Goal: Task Accomplishment & Management: Manage account settings

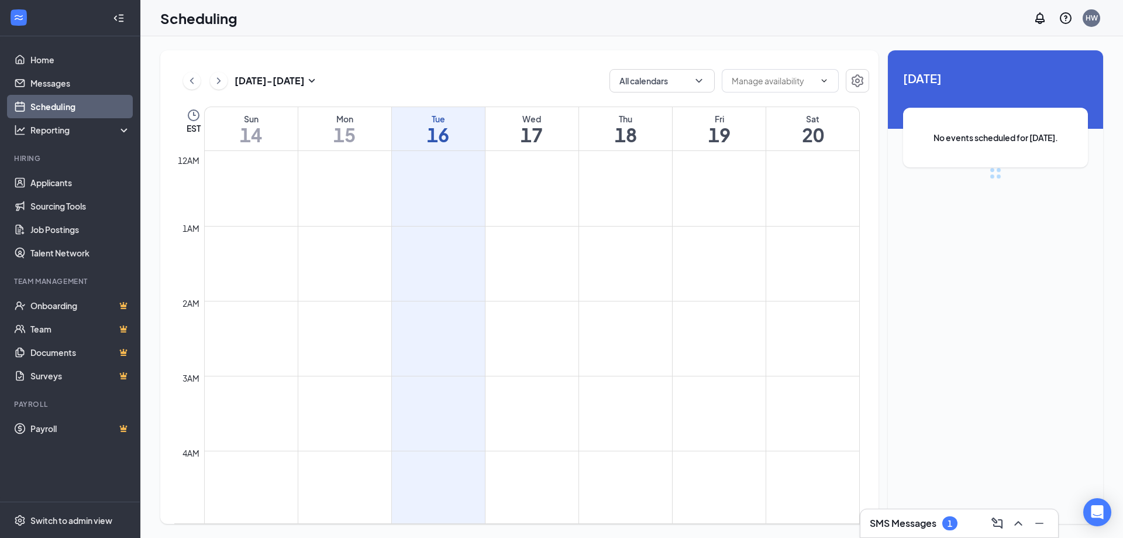
scroll to position [575, 0]
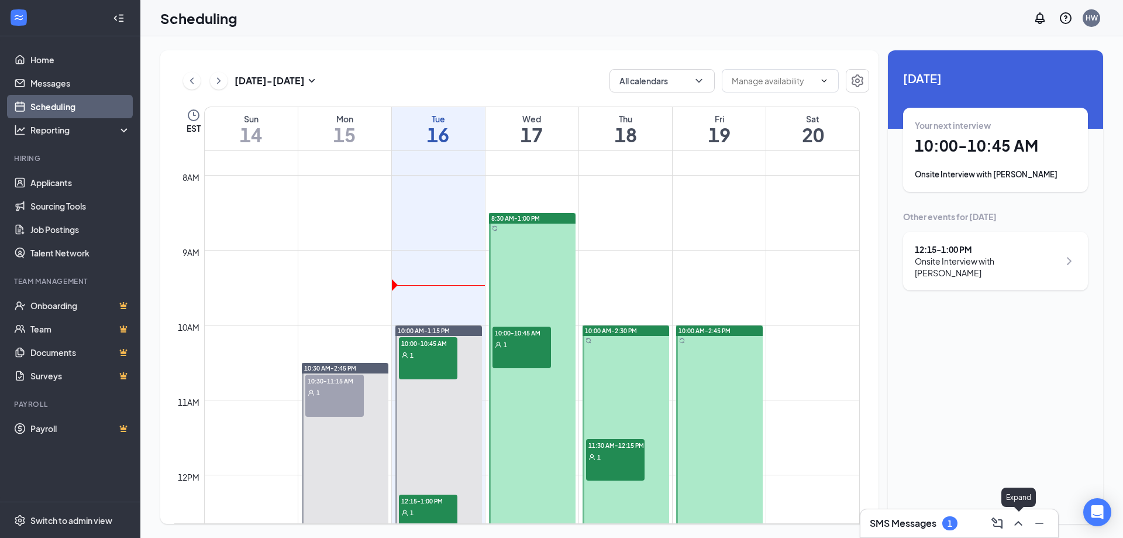
click at [1025, 525] on button at bounding box center [1018, 523] width 19 height 19
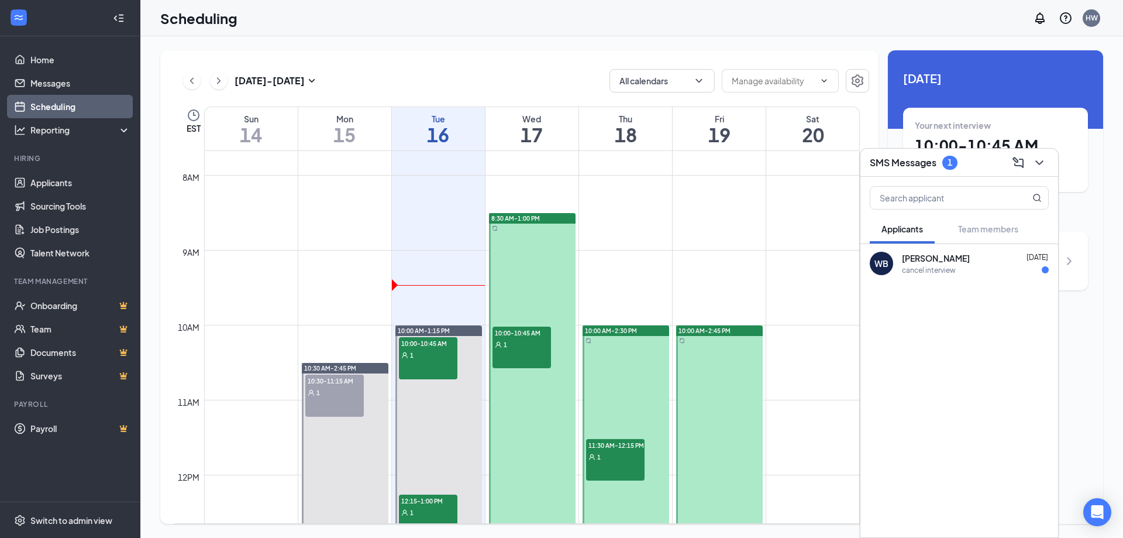
click at [936, 267] on div "cancel interview" at bounding box center [929, 270] width 54 height 10
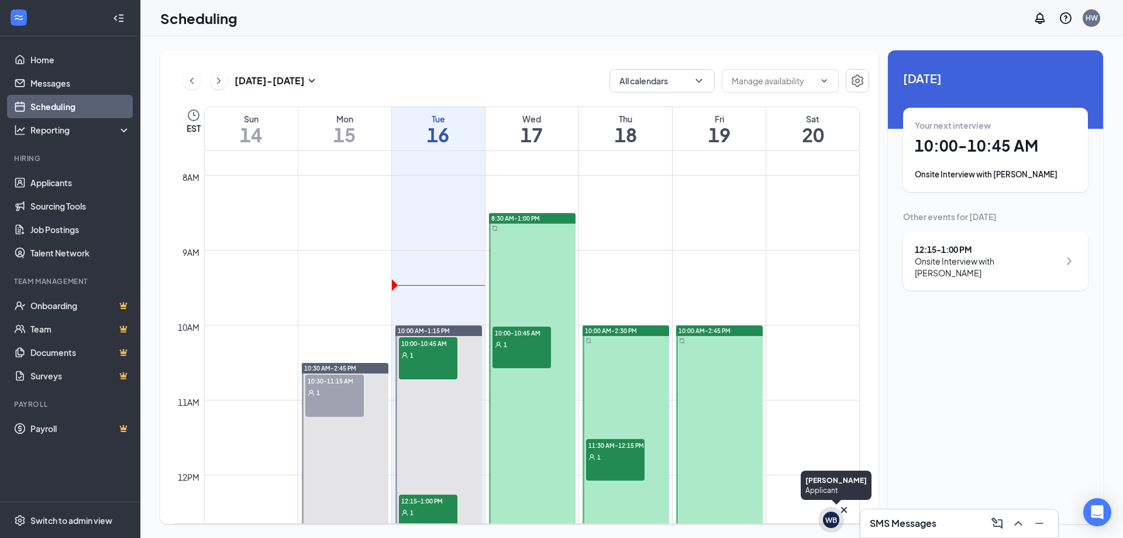
click at [836, 520] on div "WB" at bounding box center [831, 520] width 12 height 10
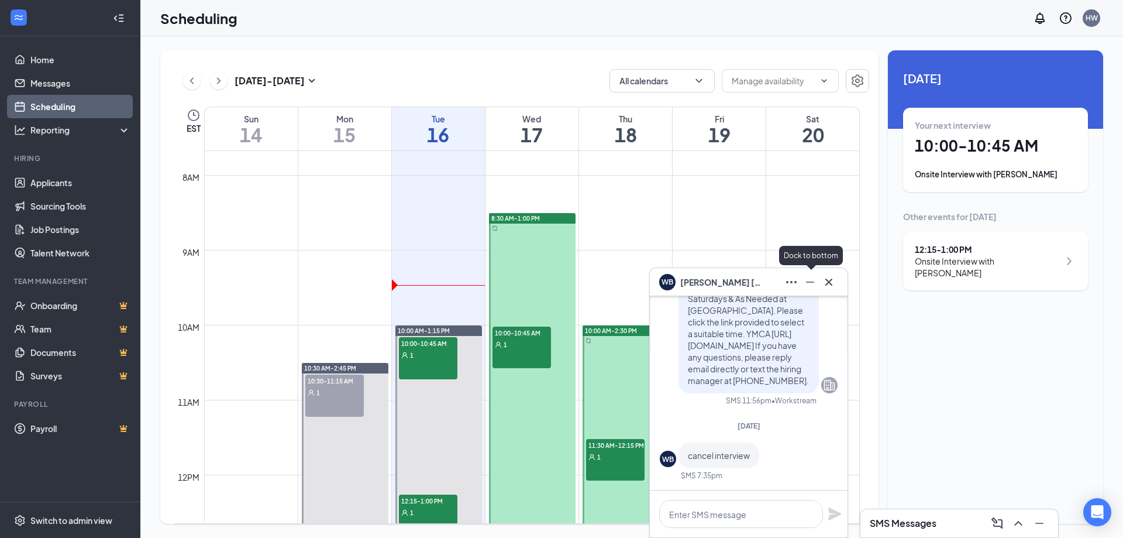
click at [814, 284] on icon "Minimize" at bounding box center [810, 282] width 14 height 14
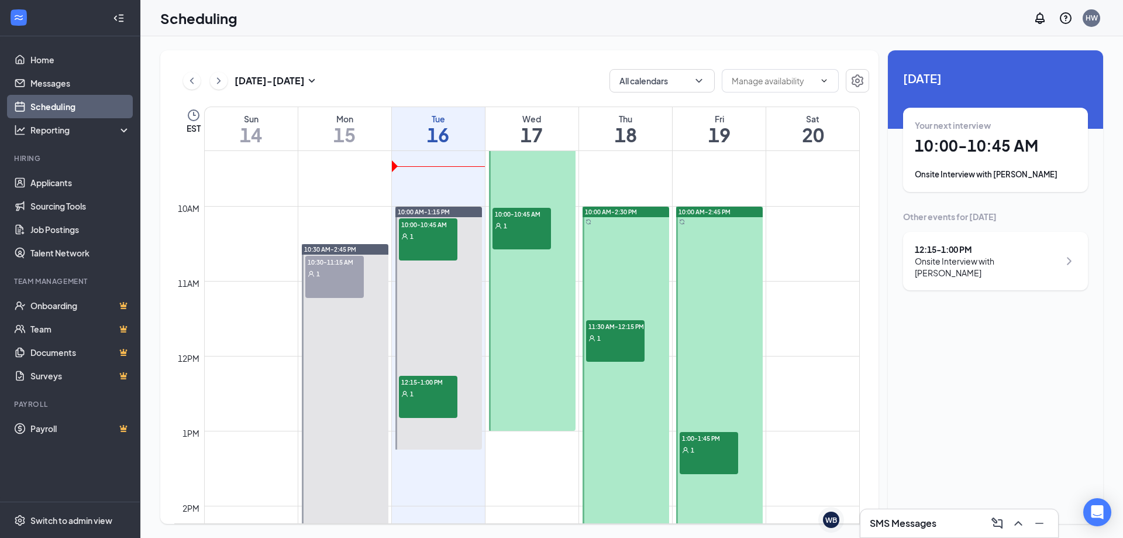
scroll to position [692, 0]
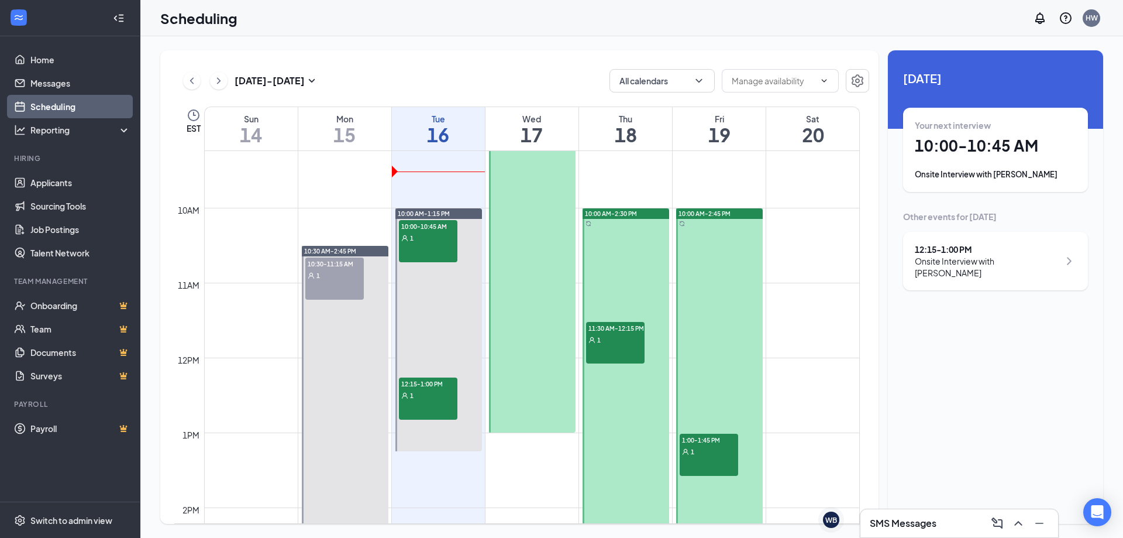
click at [602, 338] on div "1" at bounding box center [615, 339] width 58 height 12
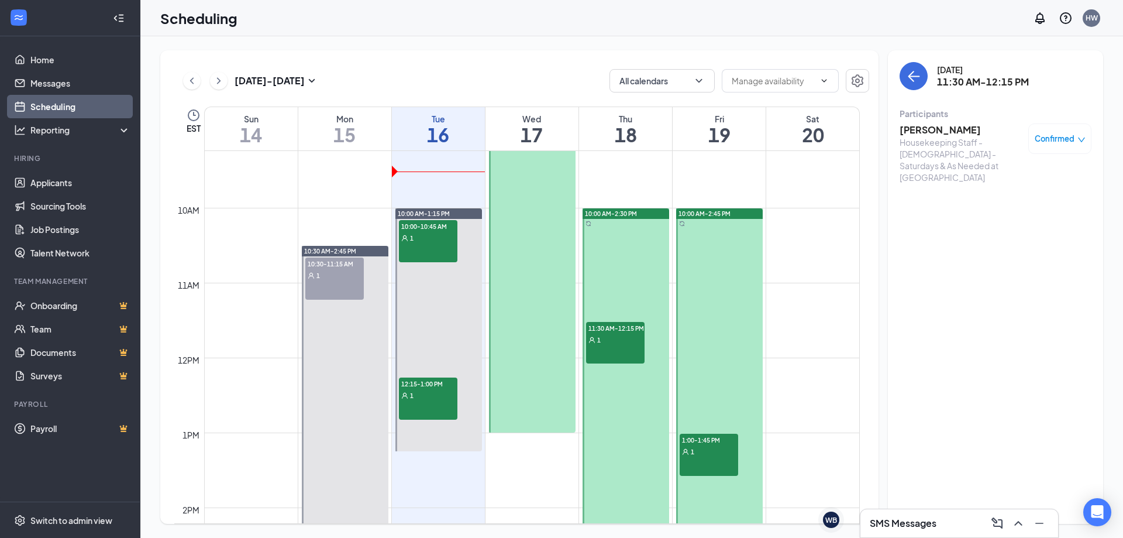
click at [1078, 139] on icon "down" at bounding box center [1081, 140] width 8 height 8
click at [1058, 176] on span "Request Reschedule" at bounding box center [1033, 176] width 80 height 13
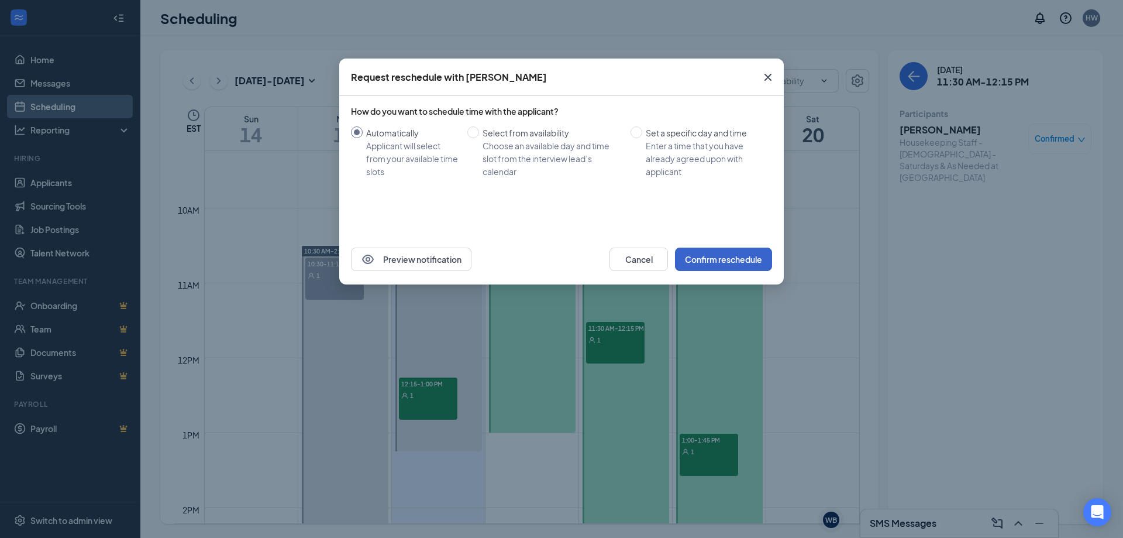
click at [729, 256] on button "Confirm reschedule" at bounding box center [723, 258] width 97 height 23
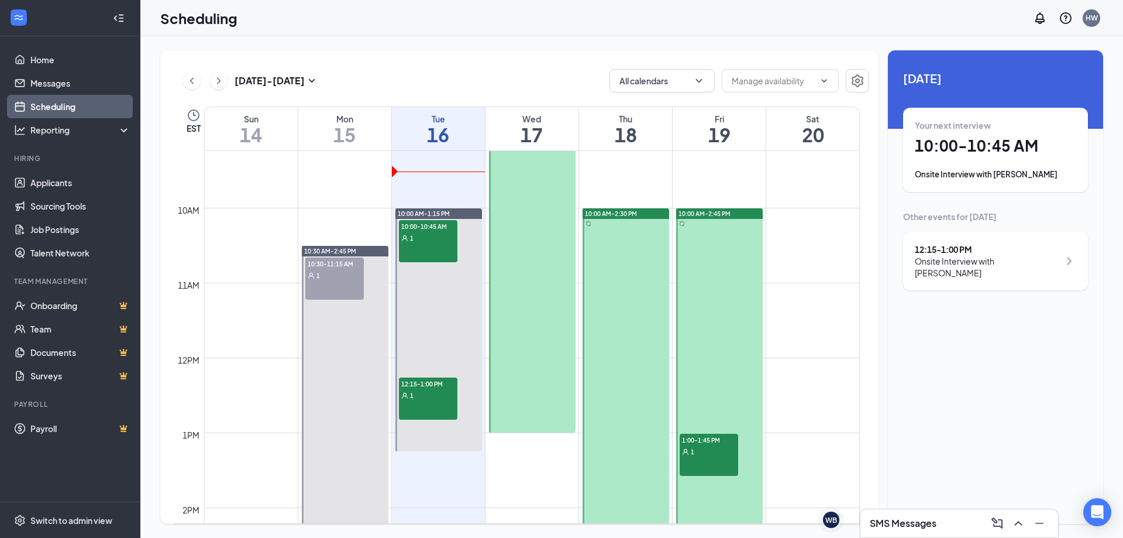
click at [627, 277] on div at bounding box center [626, 376] width 87 height 336
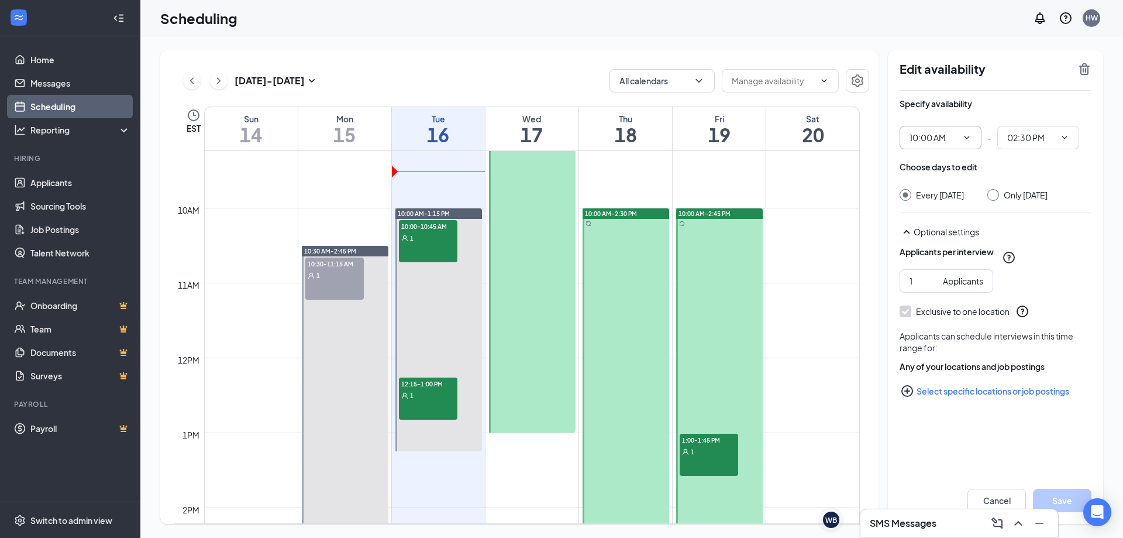
click at [970, 140] on icon "ChevronDown" at bounding box center [966, 137] width 9 height 9
click at [966, 137] on icon "ChevronDown" at bounding box center [967, 137] width 5 height 3
click at [954, 140] on input "10:00 AM" at bounding box center [934, 137] width 48 height 13
click at [931, 226] on div "12:00 PM" at bounding box center [936, 222] width 35 height 13
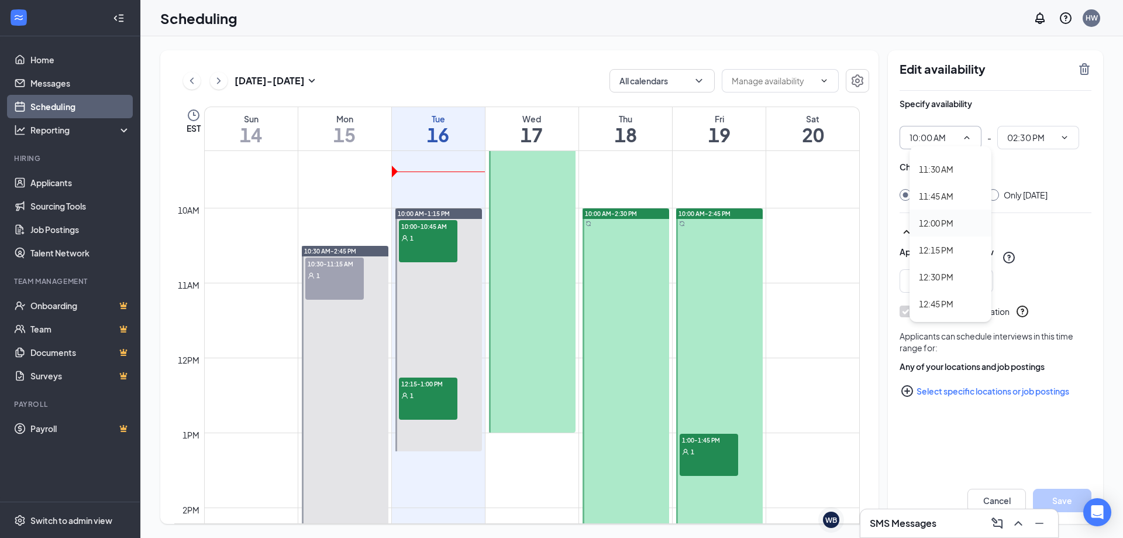
type input "12:00 PM"
type input "04:30 PM"
click at [996, 195] on input "Only Thursday, Sep 18" at bounding box center [991, 193] width 8 height 8
radio input "true"
radio input "false"
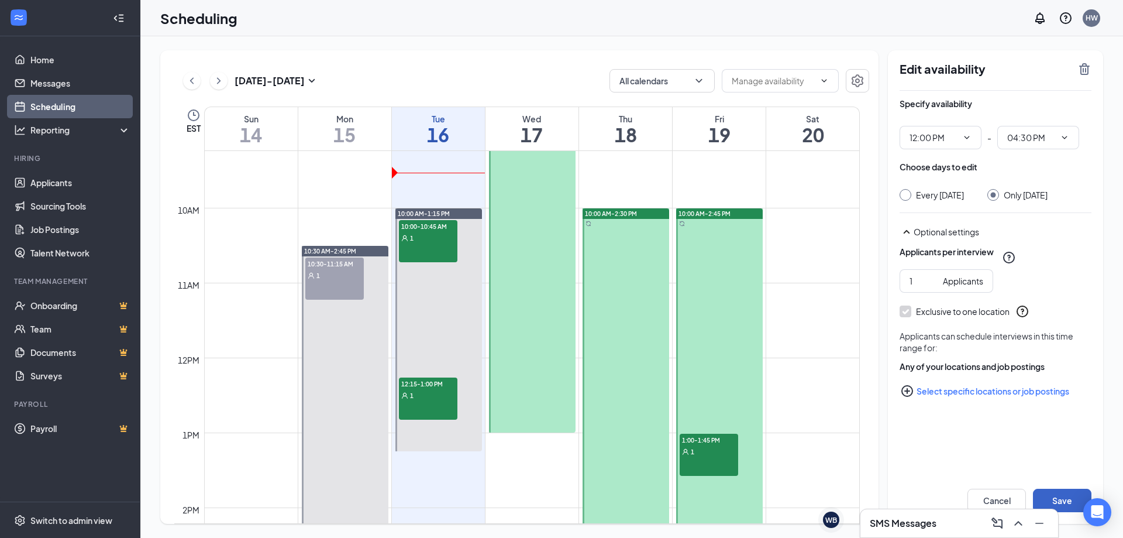
click at [1063, 498] on button "Save" at bounding box center [1062, 499] width 58 height 23
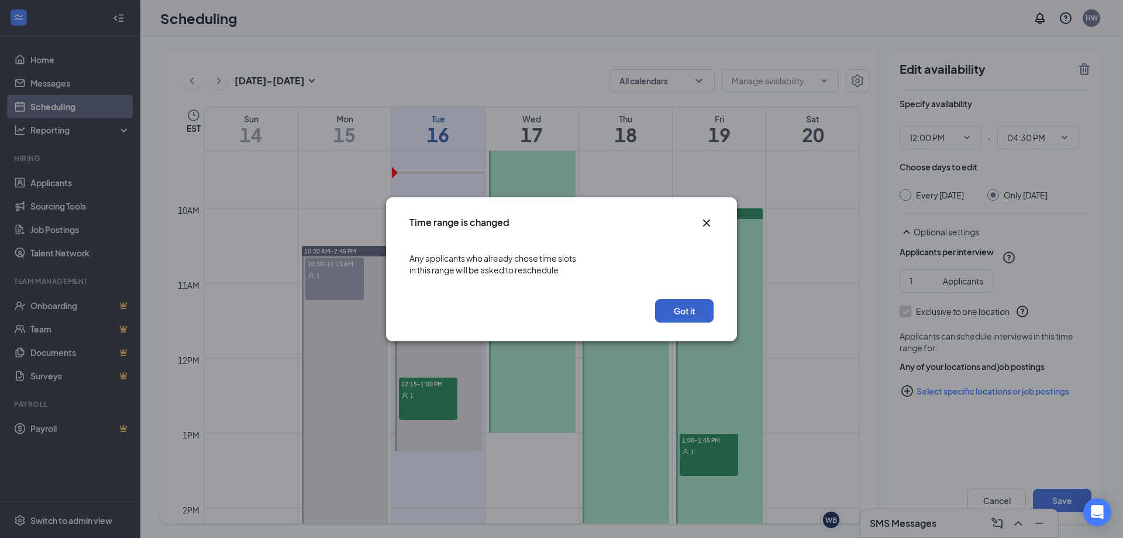
click at [667, 308] on button "Got it" at bounding box center [684, 310] width 58 height 23
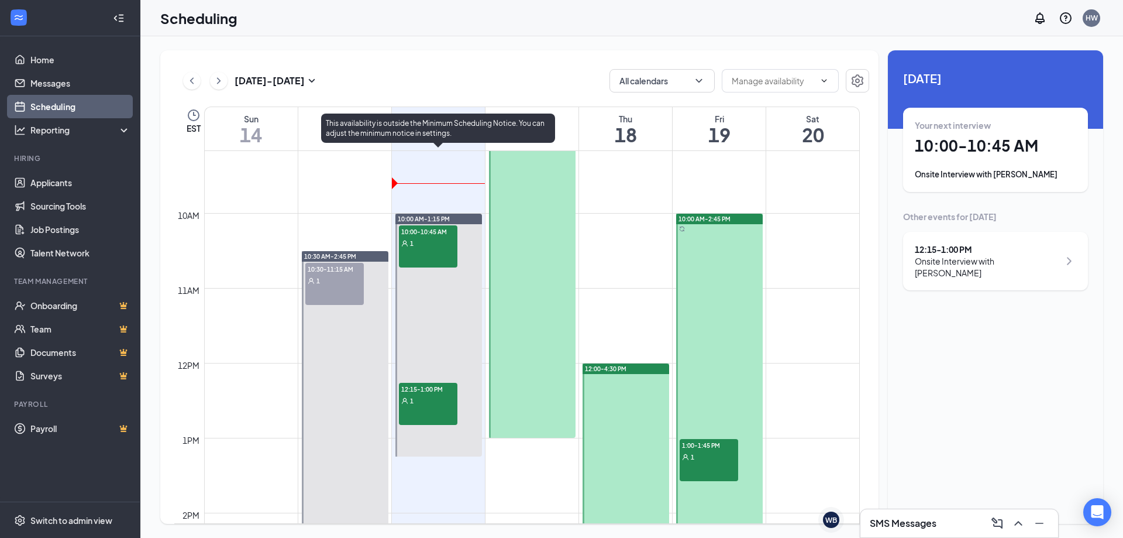
scroll to position [692, 0]
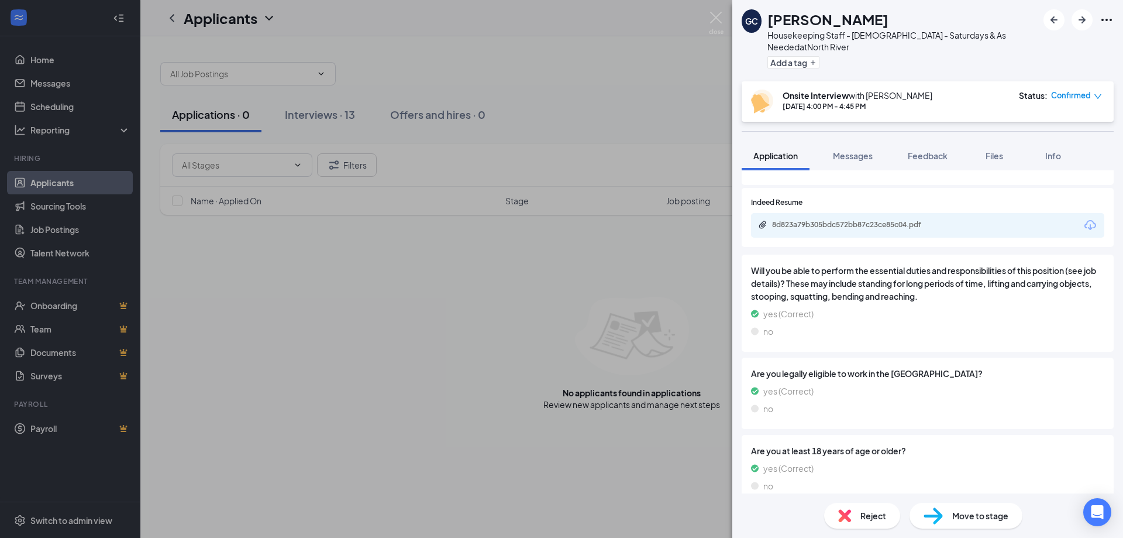
scroll to position [980, 0]
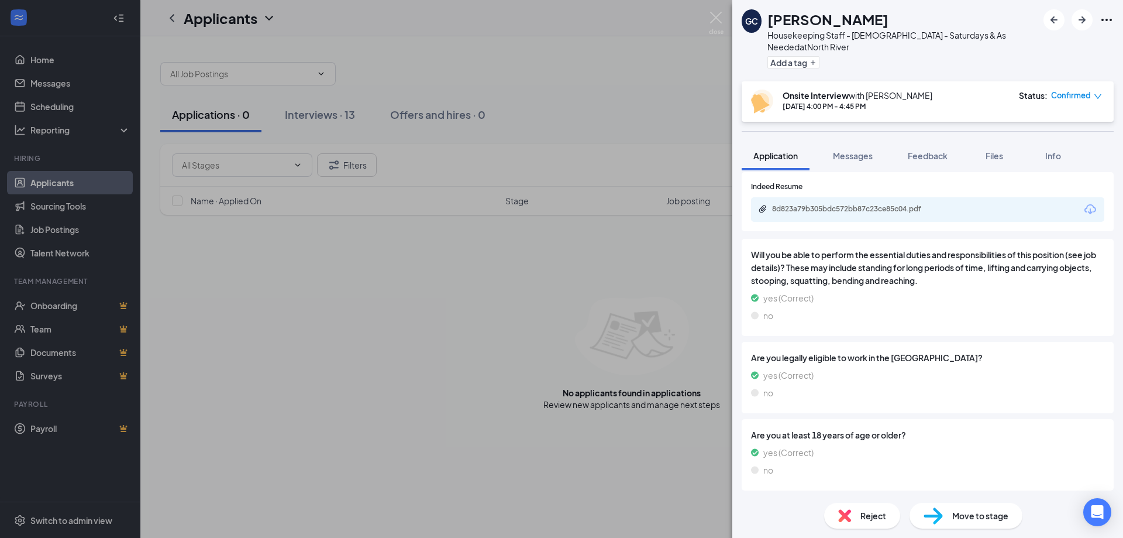
click at [1083, 211] on icon "Download" at bounding box center [1090, 209] width 14 height 14
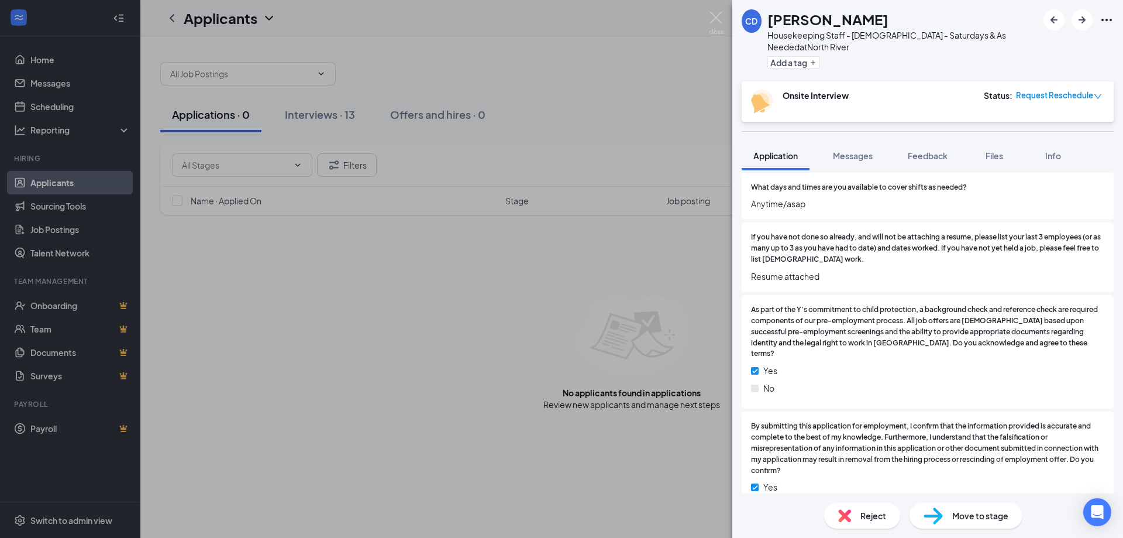
scroll to position [300, 0]
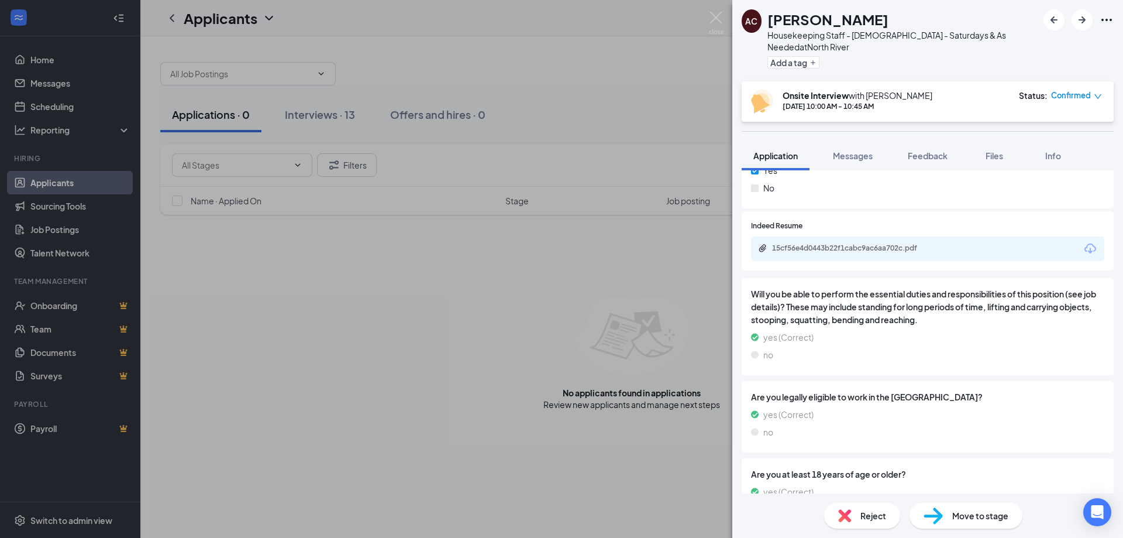
scroll to position [643, 0]
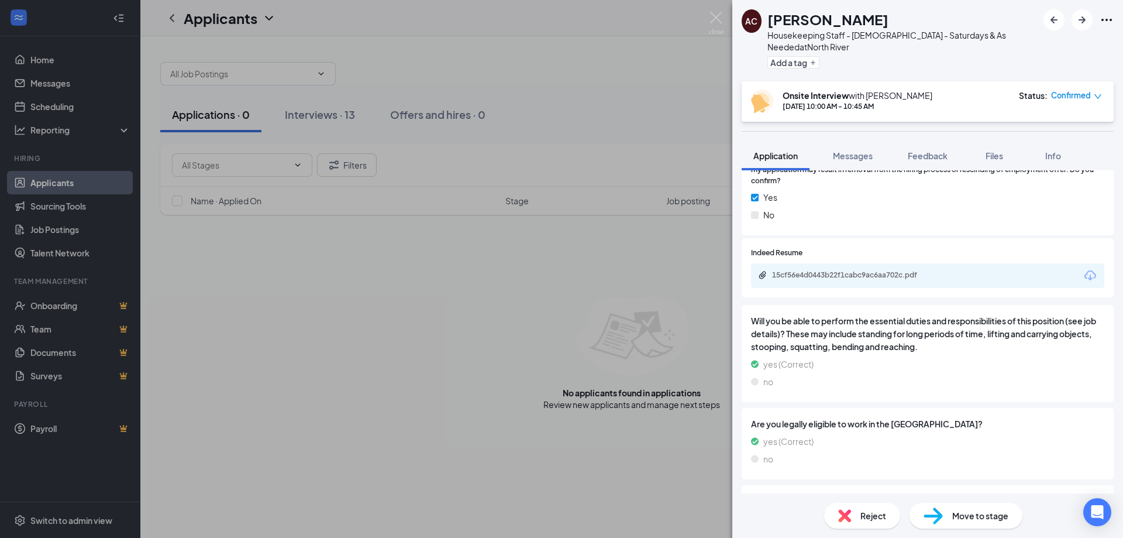
click at [1083, 273] on icon "Download" at bounding box center [1090, 275] width 14 height 14
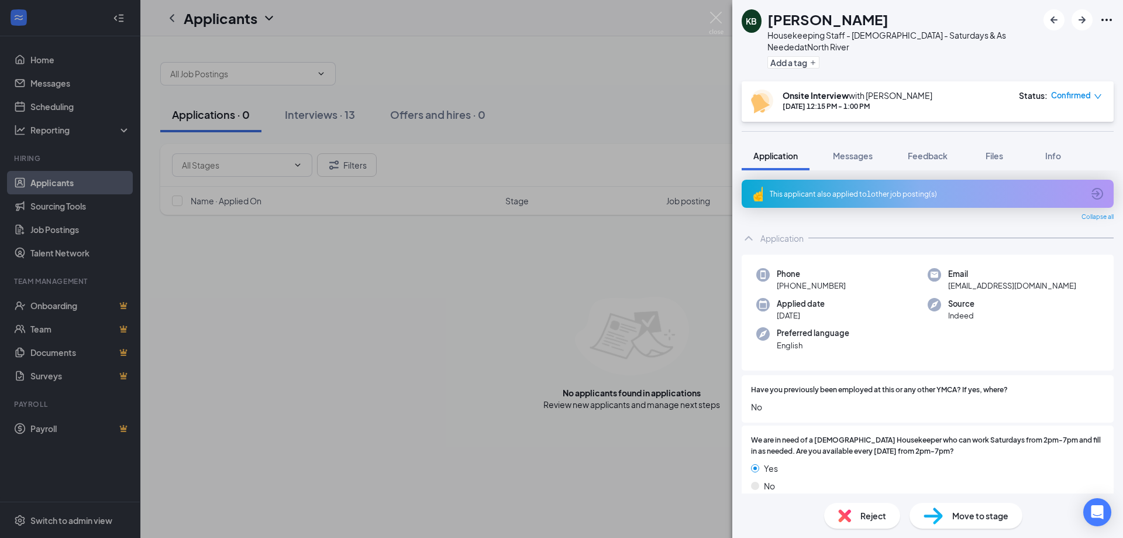
click at [1090, 194] on icon "ArrowCircle" at bounding box center [1097, 194] width 14 height 14
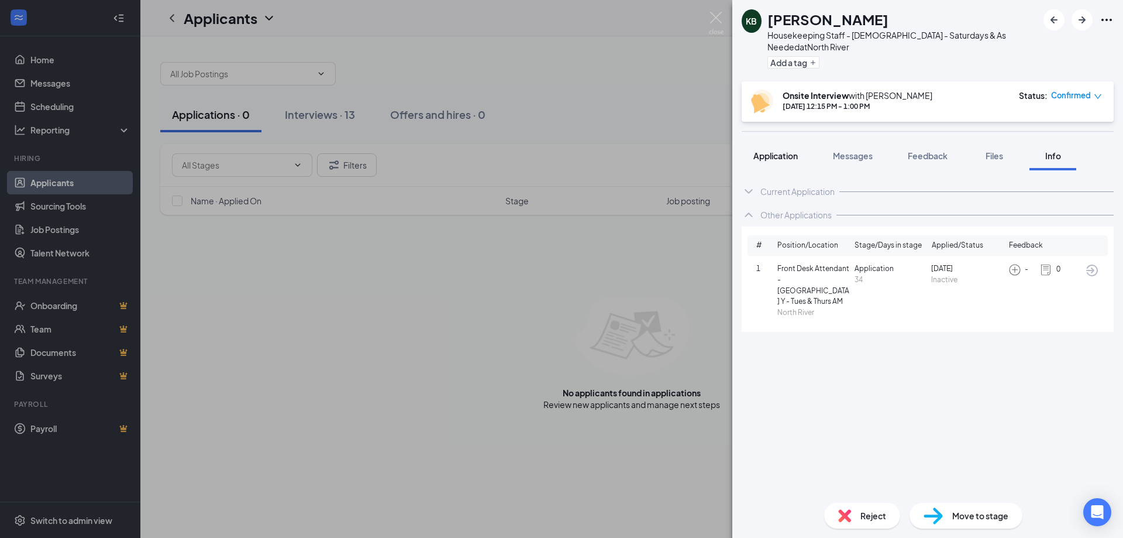
click at [779, 160] on span "Application" at bounding box center [775, 155] width 44 height 11
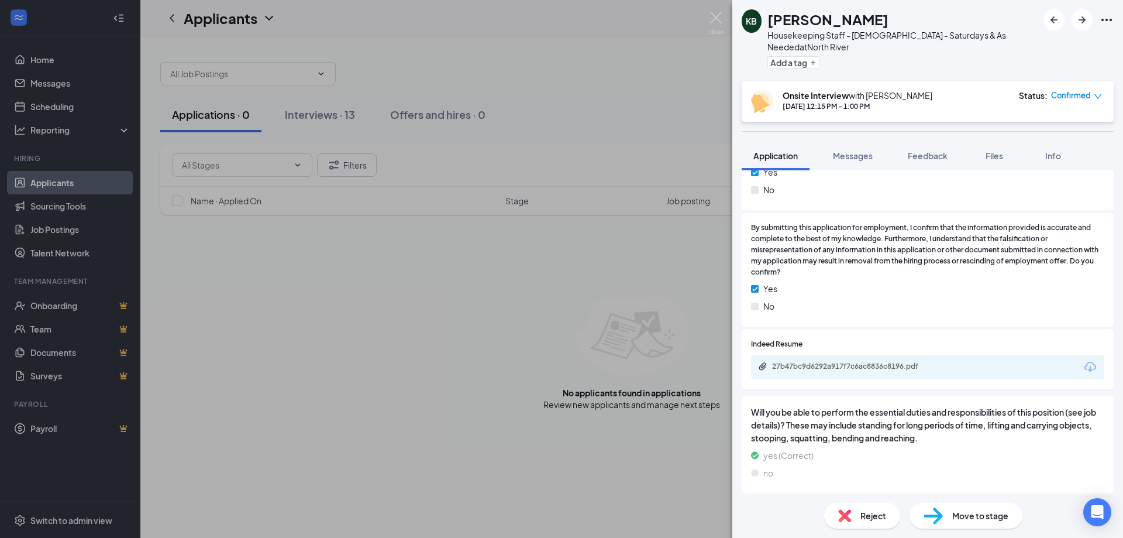
scroll to position [643, 0]
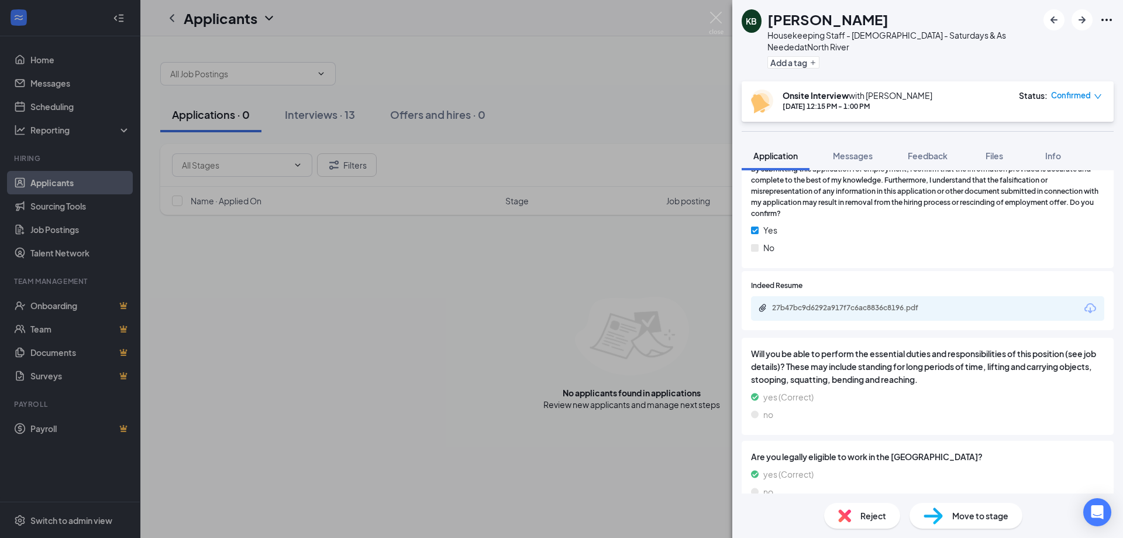
click at [1083, 308] on icon "Download" at bounding box center [1090, 308] width 14 height 14
